Goal: Task Accomplishment & Management: Use online tool/utility

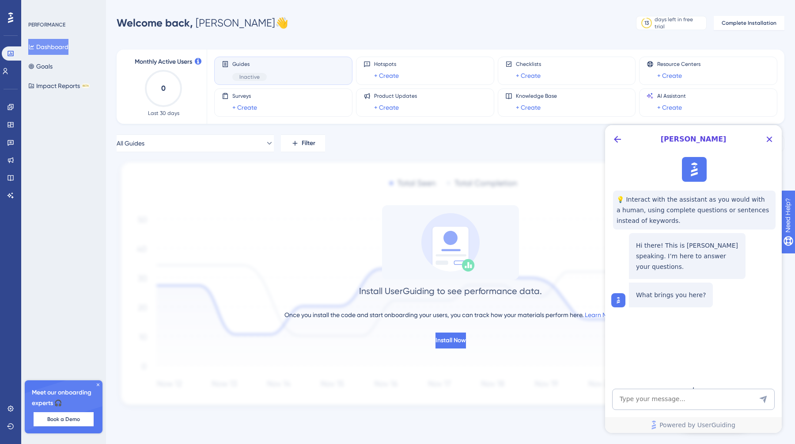
click at [210, 198] on img at bounding box center [451, 284] width 668 height 251
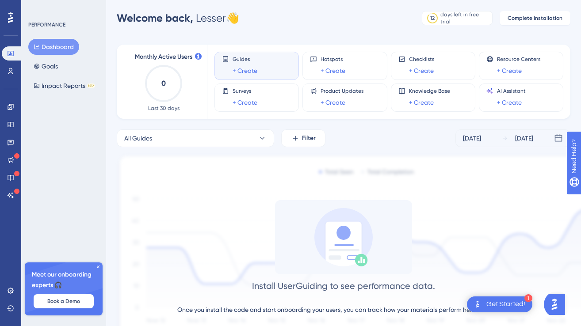
scroll to position [7, 0]
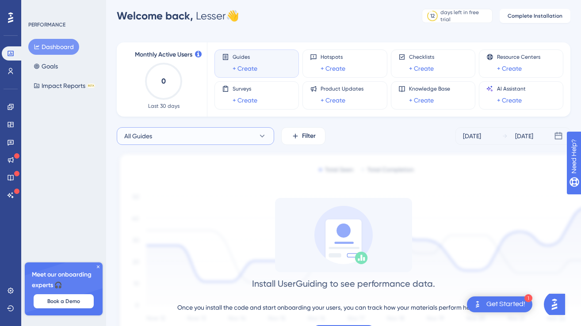
click at [237, 130] on button "All Guides" at bounding box center [195, 136] width 157 height 18
click at [221, 137] on button "All Guides" at bounding box center [195, 136] width 157 height 18
click at [510, 55] on span "Resource Centers" at bounding box center [518, 56] width 43 height 7
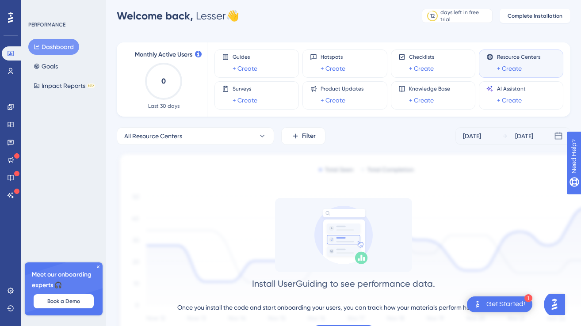
click at [46, 43] on button "Dashboard" at bounding box center [53, 47] width 51 height 16
click at [12, 139] on icon at bounding box center [10, 142] width 7 height 7
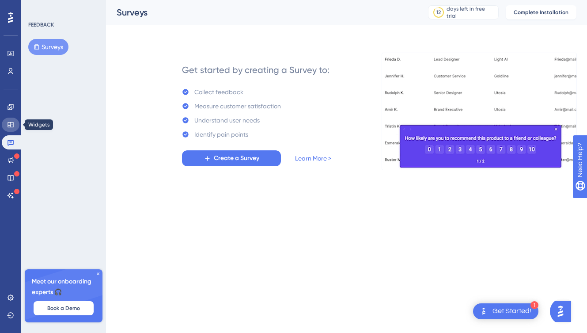
click at [9, 120] on link at bounding box center [11, 125] width 18 height 14
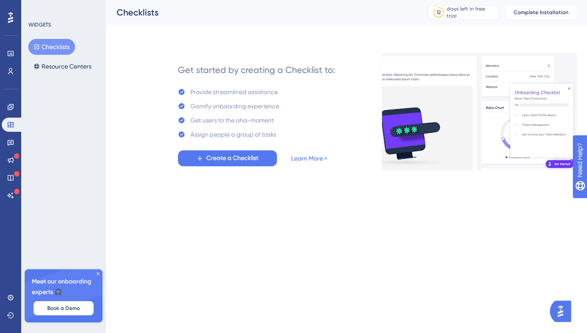
click at [413, 0] on html "Performance Users Engagement Widgets Feedback Product Updates Knowledge Base AI…" at bounding box center [293, 0] width 587 height 0
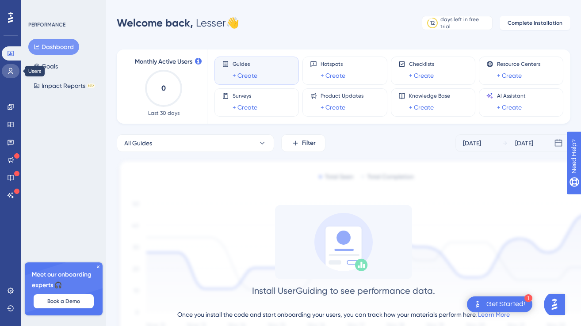
click at [13, 75] on link at bounding box center [11, 71] width 18 height 14
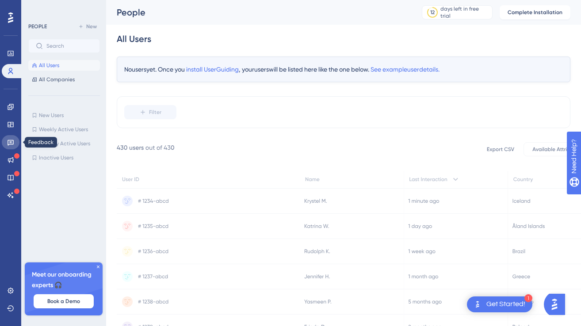
click at [14, 141] on link at bounding box center [11, 142] width 18 height 14
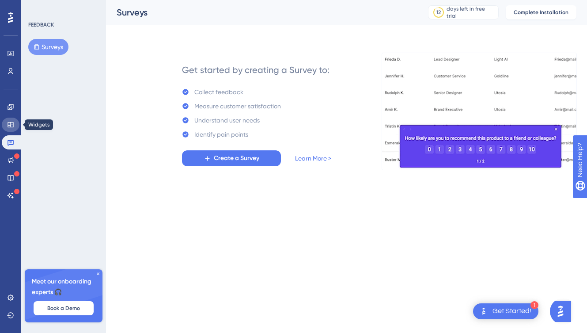
click at [8, 123] on icon at bounding box center [11, 124] width 6 height 5
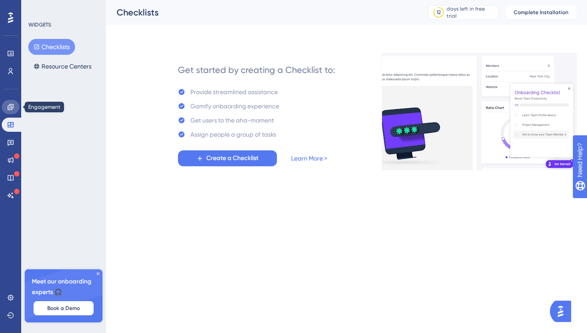
click at [4, 110] on link at bounding box center [11, 107] width 18 height 14
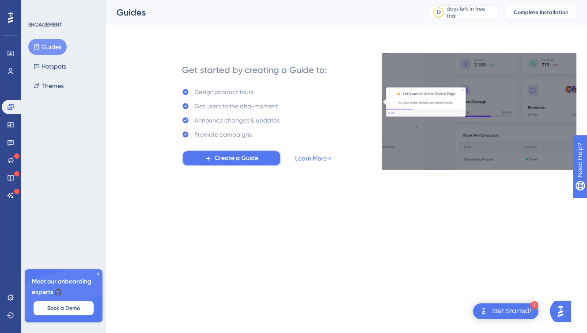
click at [230, 159] on span "Create a Guide" at bounding box center [237, 158] width 44 height 11
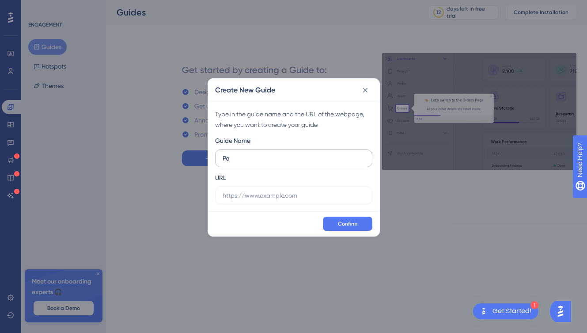
type input "P"
type input "Create Admin Account and Companypartner"
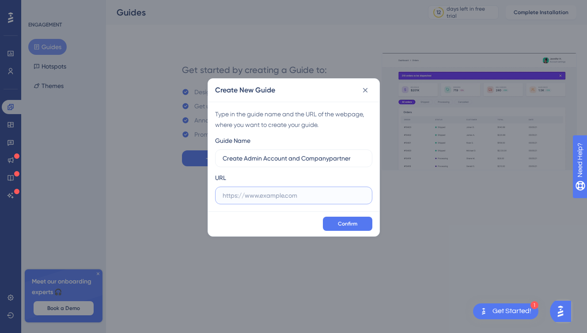
click at [259, 194] on input "text" at bounding box center [294, 195] width 142 height 10
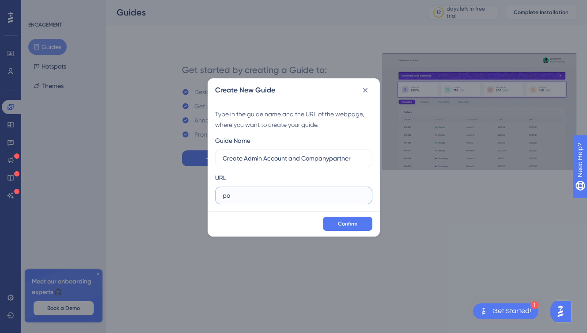
type input "p"
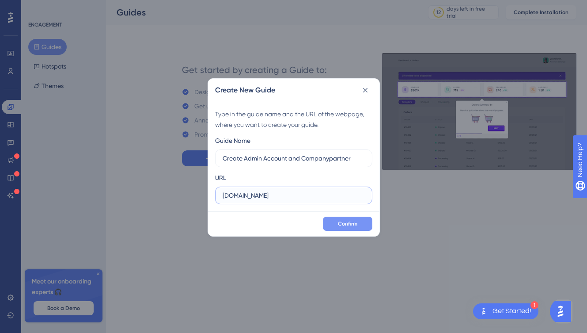
type input "www.partner.cinemo.com"
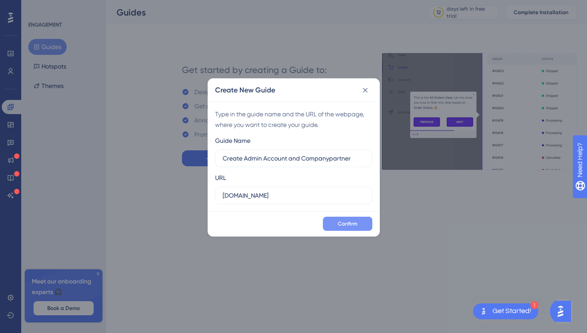
click at [350, 223] on span "Confirm" at bounding box center [347, 223] width 19 height 7
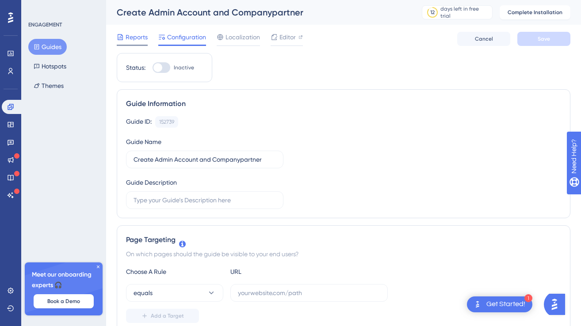
click at [136, 36] on span "Reports" at bounding box center [137, 37] width 22 height 11
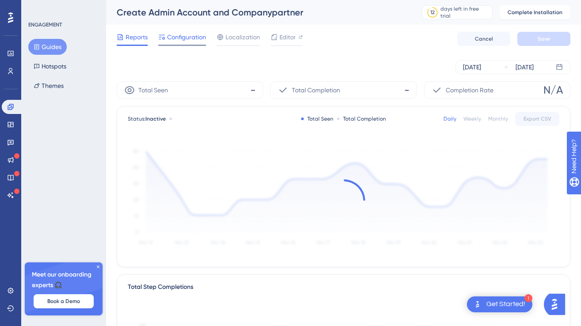
click at [186, 36] on span "Configuration" at bounding box center [186, 37] width 39 height 11
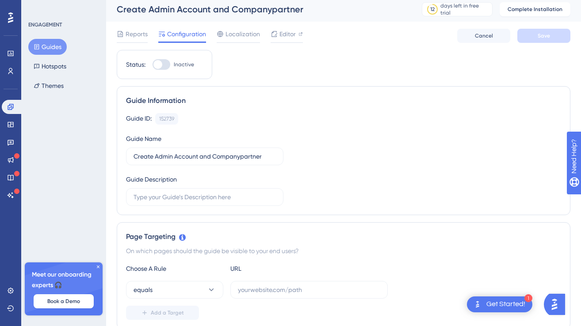
scroll to position [6, 0]
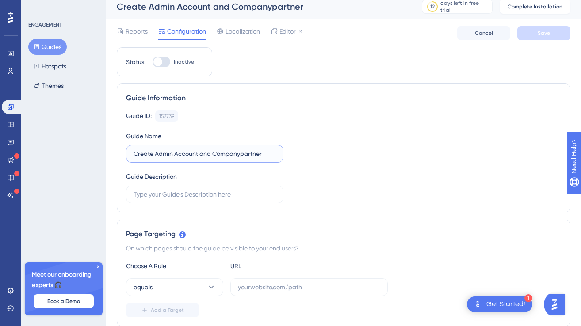
click at [194, 155] on input "Create Admin Account and Companypartner" at bounding box center [204, 154] width 142 height 10
click at [263, 155] on input "Create Admin Account and Companypartner" at bounding box center [204, 154] width 142 height 10
type input "Create Admin Account and Company"
click at [394, 167] on div "Guide ID: 152739 Copy Guide Name Create Admin Account and Company Guide Descrip…" at bounding box center [343, 156] width 435 height 93
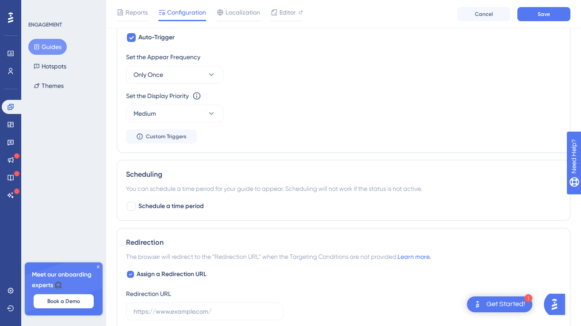
scroll to position [365, 0]
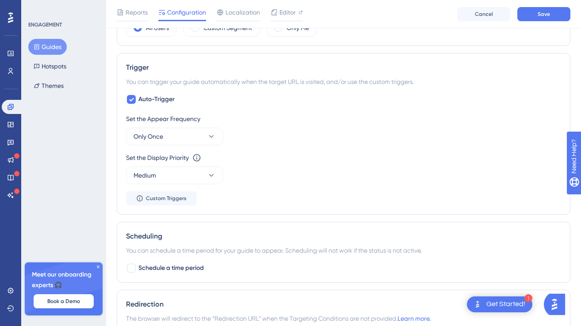
click at [500, 305] on div "Get Started!" at bounding box center [505, 305] width 39 height 10
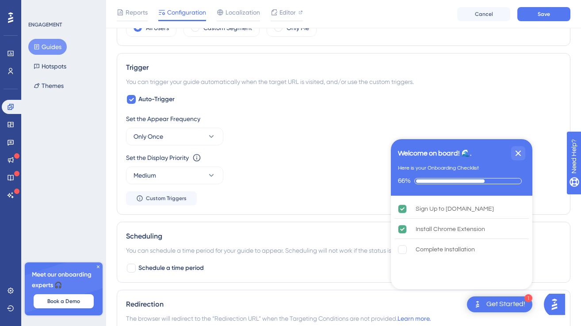
click at [319, 236] on div "Scheduling" at bounding box center [343, 236] width 435 height 11
click at [403, 250] on rect "Complete Installation is incomplete." at bounding box center [402, 250] width 8 height 8
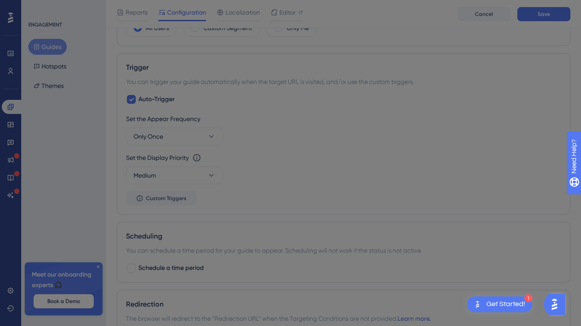
scroll to position [0, 0]
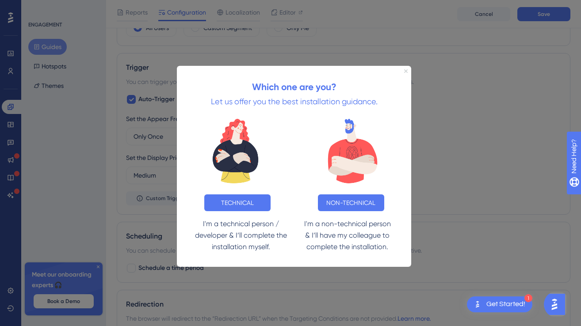
click at [405, 71] on icon "Close Preview" at bounding box center [405, 71] width 4 height 4
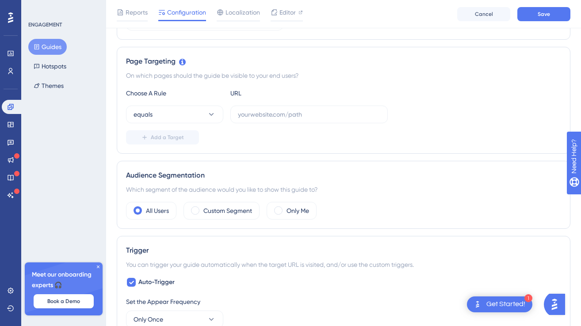
scroll to position [181, 0]
click at [286, 115] on input "text" at bounding box center [309, 115] width 142 height 10
click at [215, 117] on icon at bounding box center [211, 115] width 9 height 9
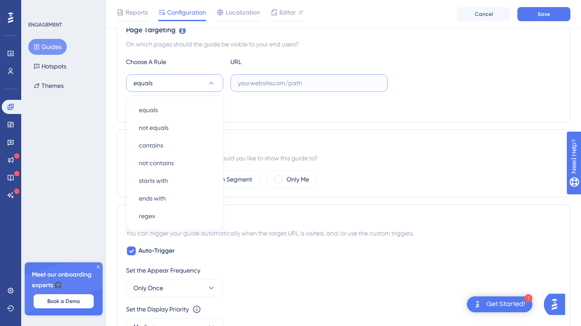
click at [252, 84] on input "text" at bounding box center [309, 83] width 142 height 10
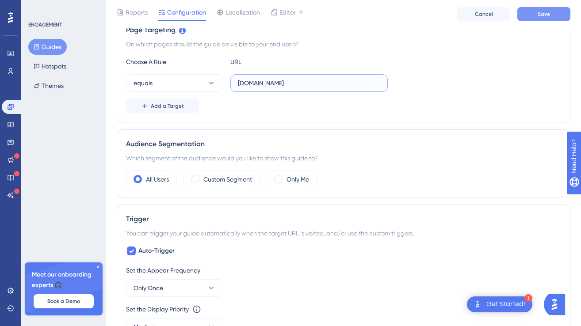
type input "partner.cinemo.com"
click at [536, 13] on button "Save" at bounding box center [543, 14] width 53 height 14
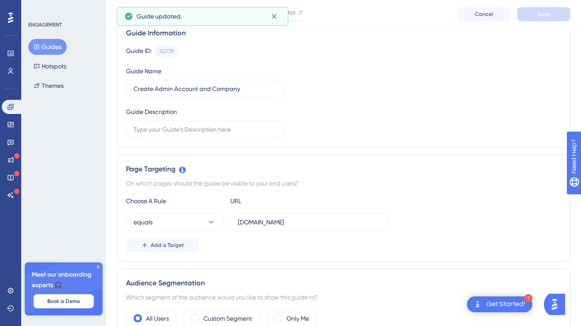
scroll to position [0, 0]
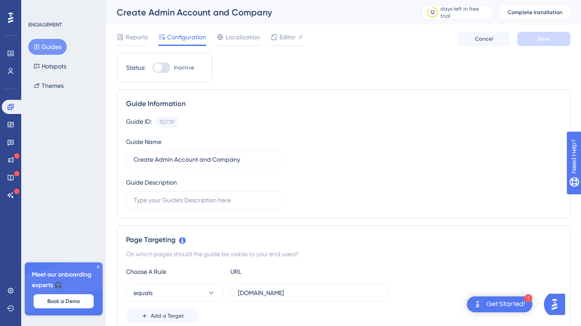
click at [53, 45] on button "Guides" at bounding box center [47, 47] width 38 height 16
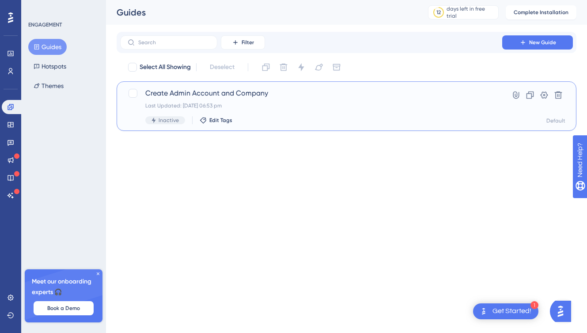
click at [190, 94] on span "Create Admin Account and Company" at bounding box center [311, 93] width 332 height 11
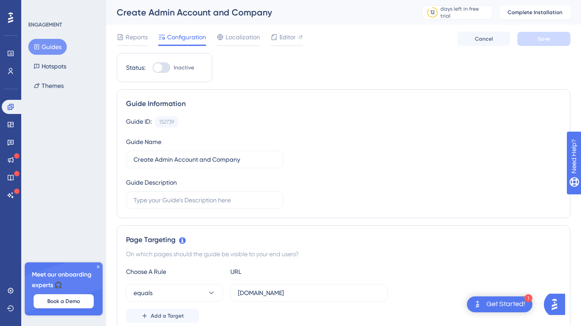
click at [164, 112] on div "Guide Information Guide ID: 152739 Copy Guide Name Create Admin Account and Com…" at bounding box center [343, 153] width 453 height 129
click at [165, 125] on div "152739" at bounding box center [166, 121] width 15 height 7
click at [219, 120] on div "Guide ID: 152739 Copy" at bounding box center [343, 121] width 435 height 11
click at [507, 303] on div "Get Started!" at bounding box center [505, 305] width 39 height 10
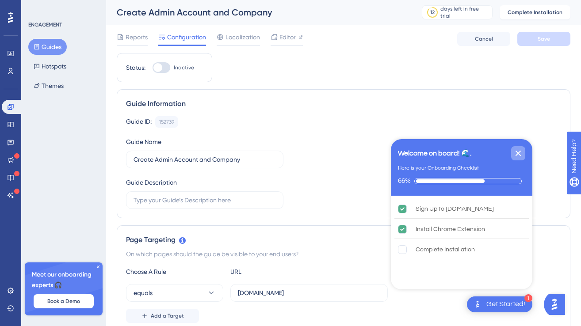
click at [516, 152] on icon "Close Checklist" at bounding box center [518, 154] width 6 height 6
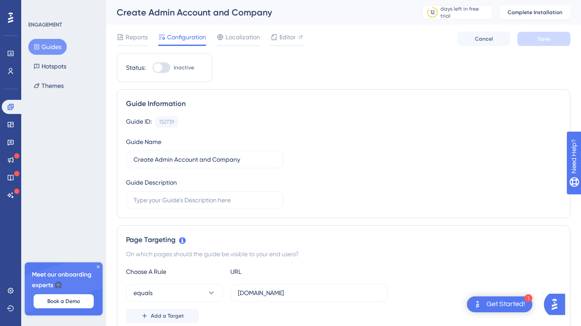
click at [557, 302] on img "Open AI Assistant Launcher" at bounding box center [554, 305] width 16 height 16
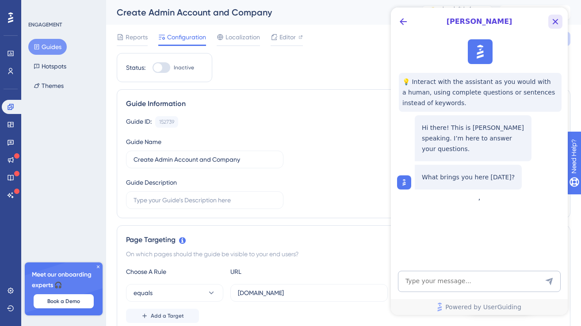
click at [556, 22] on icon "Close Button" at bounding box center [555, 22] width 6 height 6
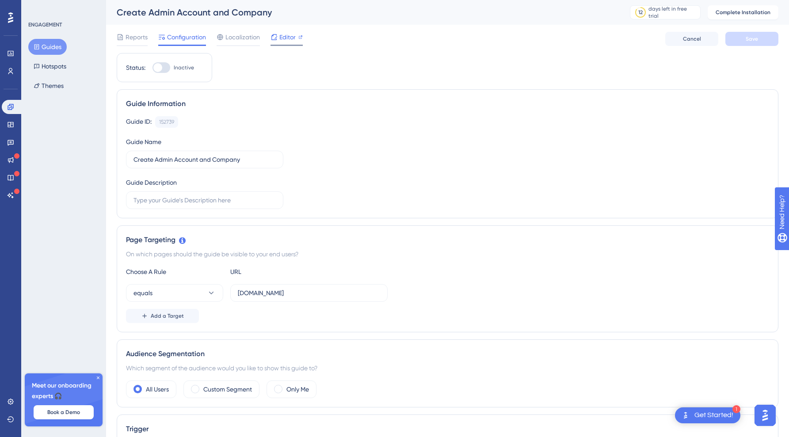
click at [288, 37] on span "Editor" at bounding box center [287, 37] width 16 height 11
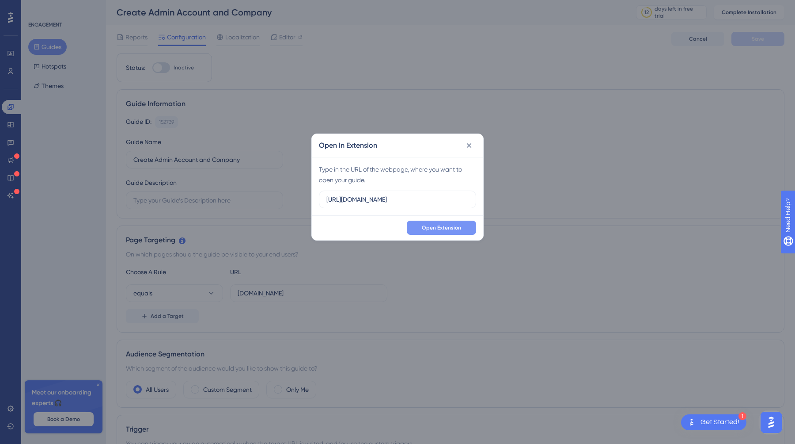
type input "https://partner.cinemo.com"
click at [437, 230] on span "Open Extension" at bounding box center [441, 227] width 39 height 7
